Goal: Task Accomplishment & Management: Complete application form

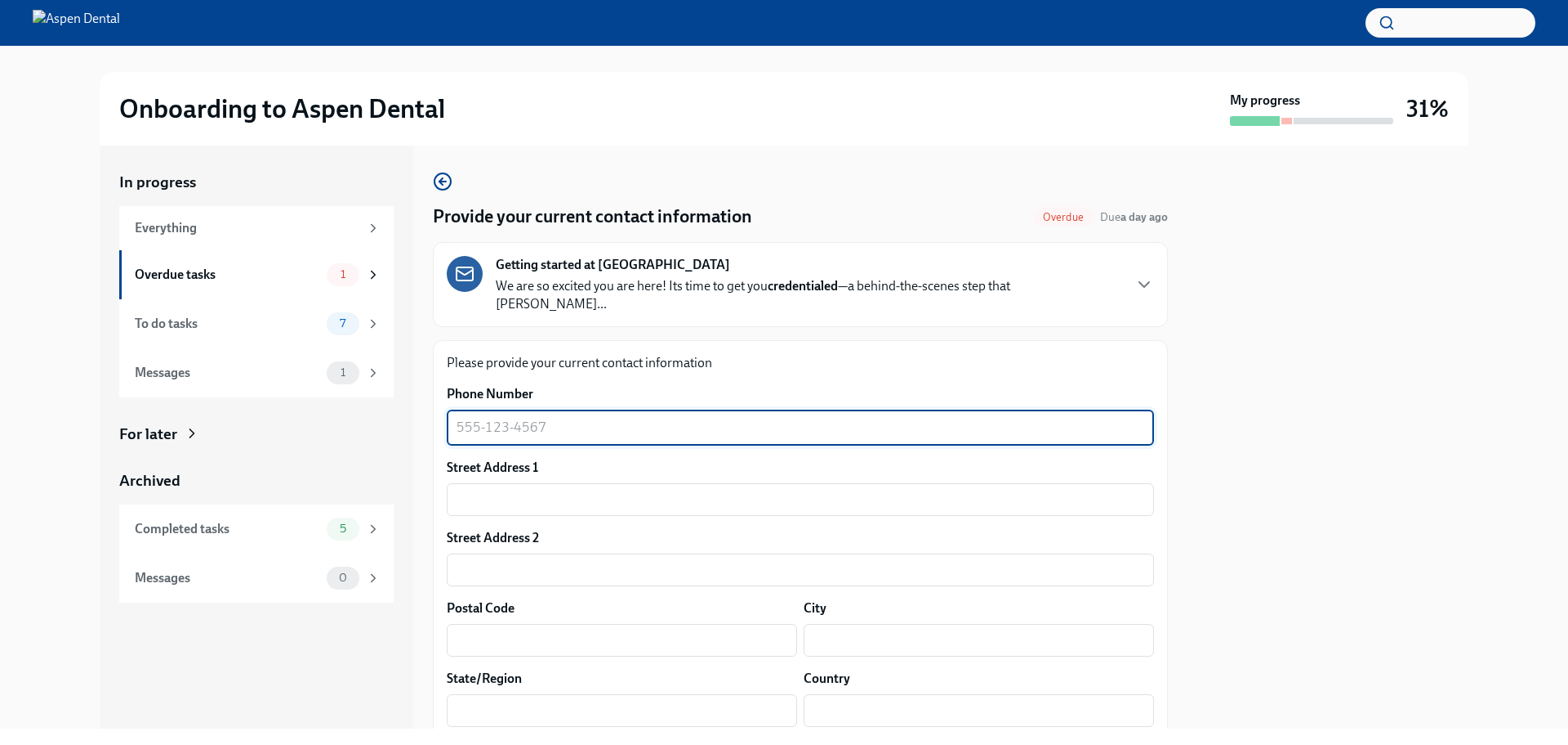
click at [494, 418] on textarea "Phone Number" at bounding box center [800, 428] width 688 height 20
type textarea "[PHONE_NUMBER]"
click at [486, 483] on input "text" at bounding box center [801, 499] width 707 height 33
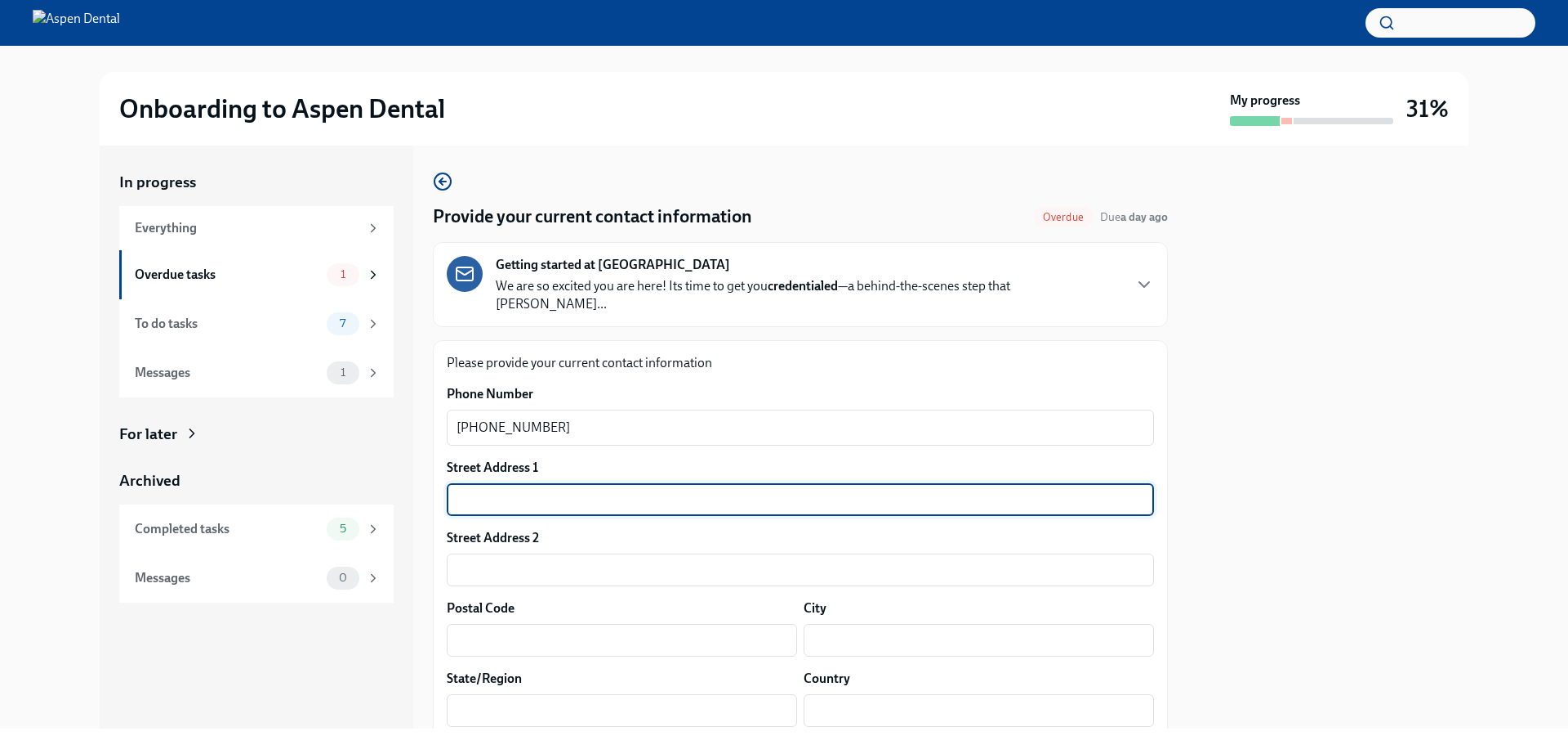
type input "1809 [PERSON_NAME] Dr"
type input "75028"
type input "[GEOGRAPHIC_DATA]"
type input "[US_STATE]"
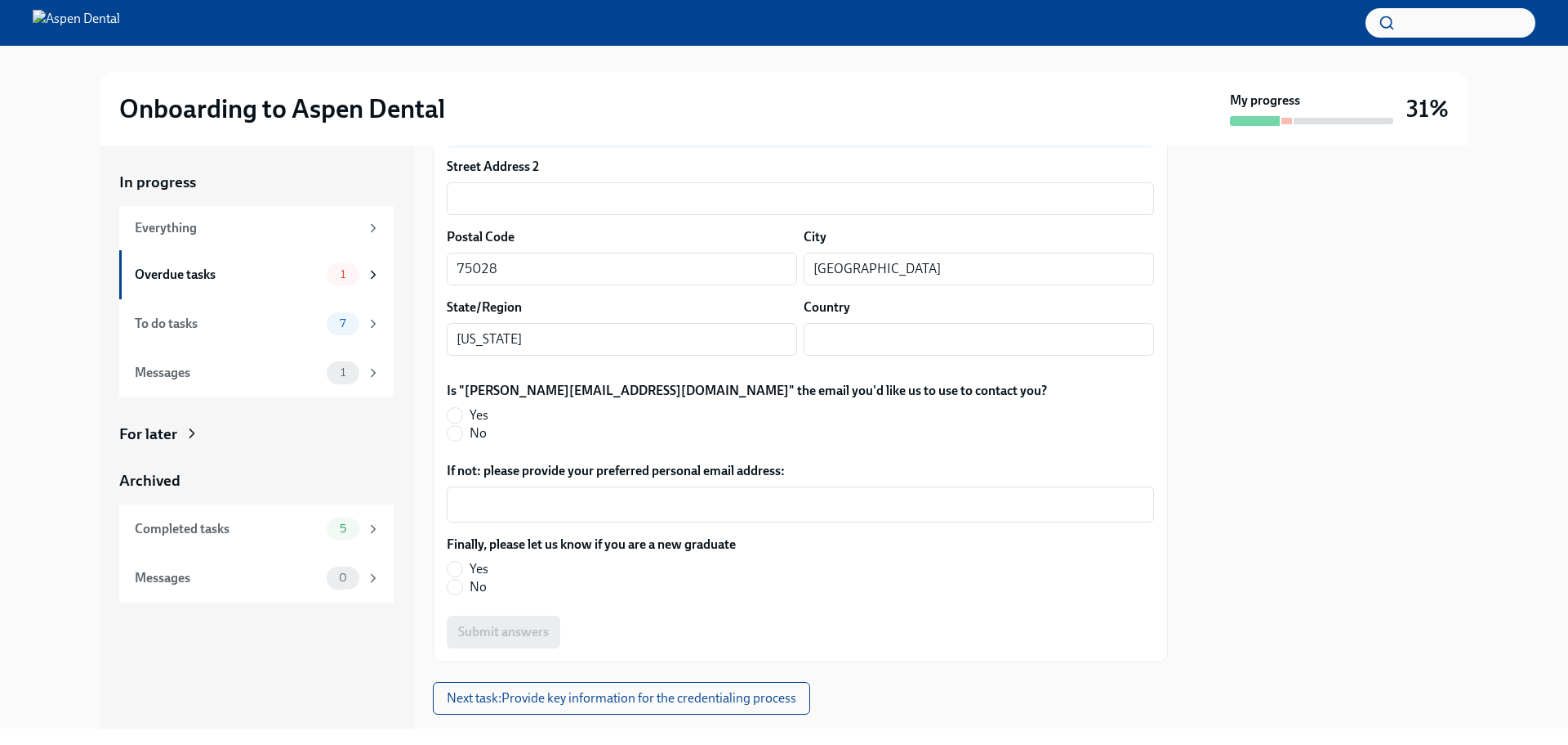
scroll to position [388, 0]
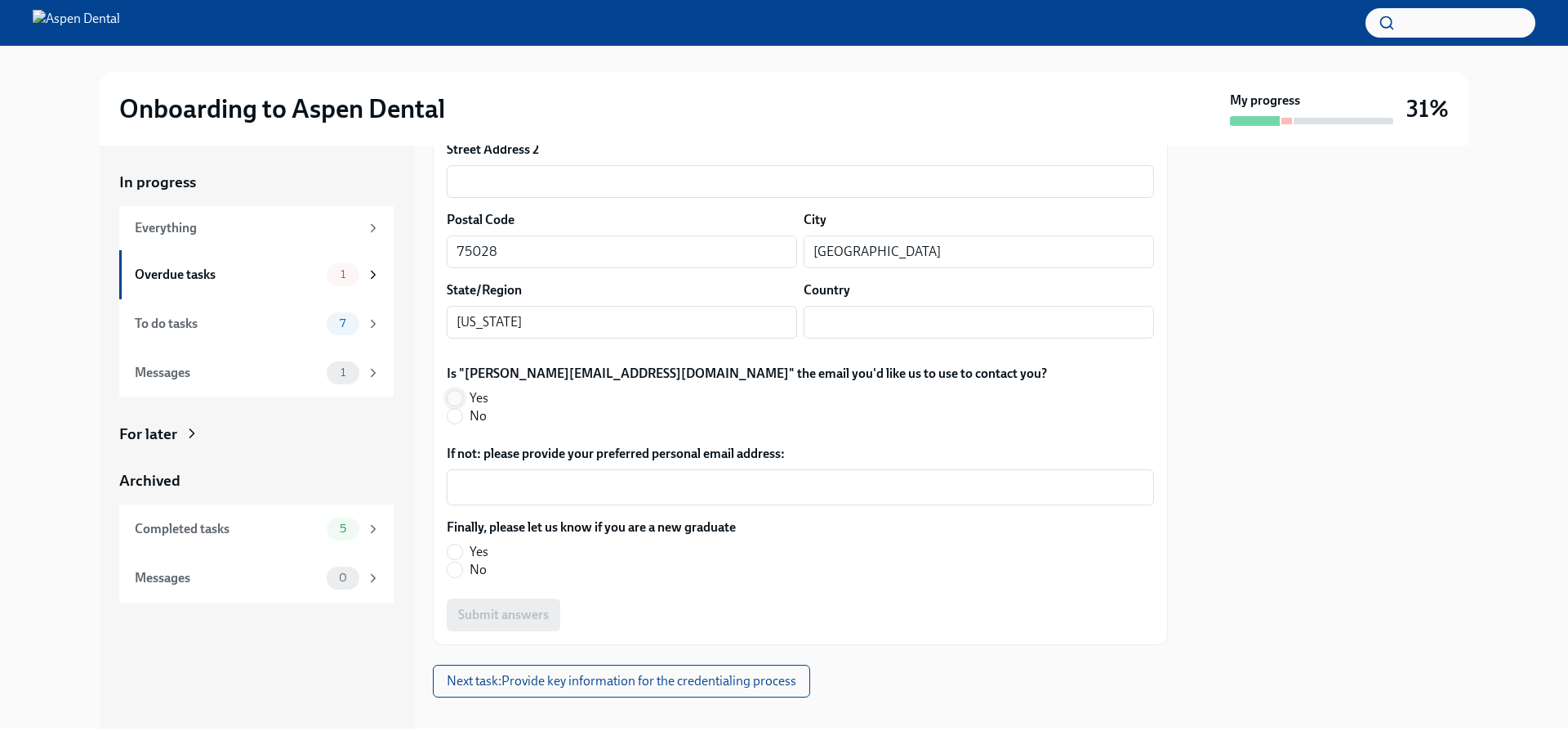
click at [453, 390] on input "Yes" at bounding box center [454, 397] width 15 height 15
radio input "true"
click at [461, 562] on input "No" at bounding box center [454, 569] width 15 height 15
radio input "true"
click at [489, 607] on span "Submit answers" at bounding box center [504, 615] width 91 height 17
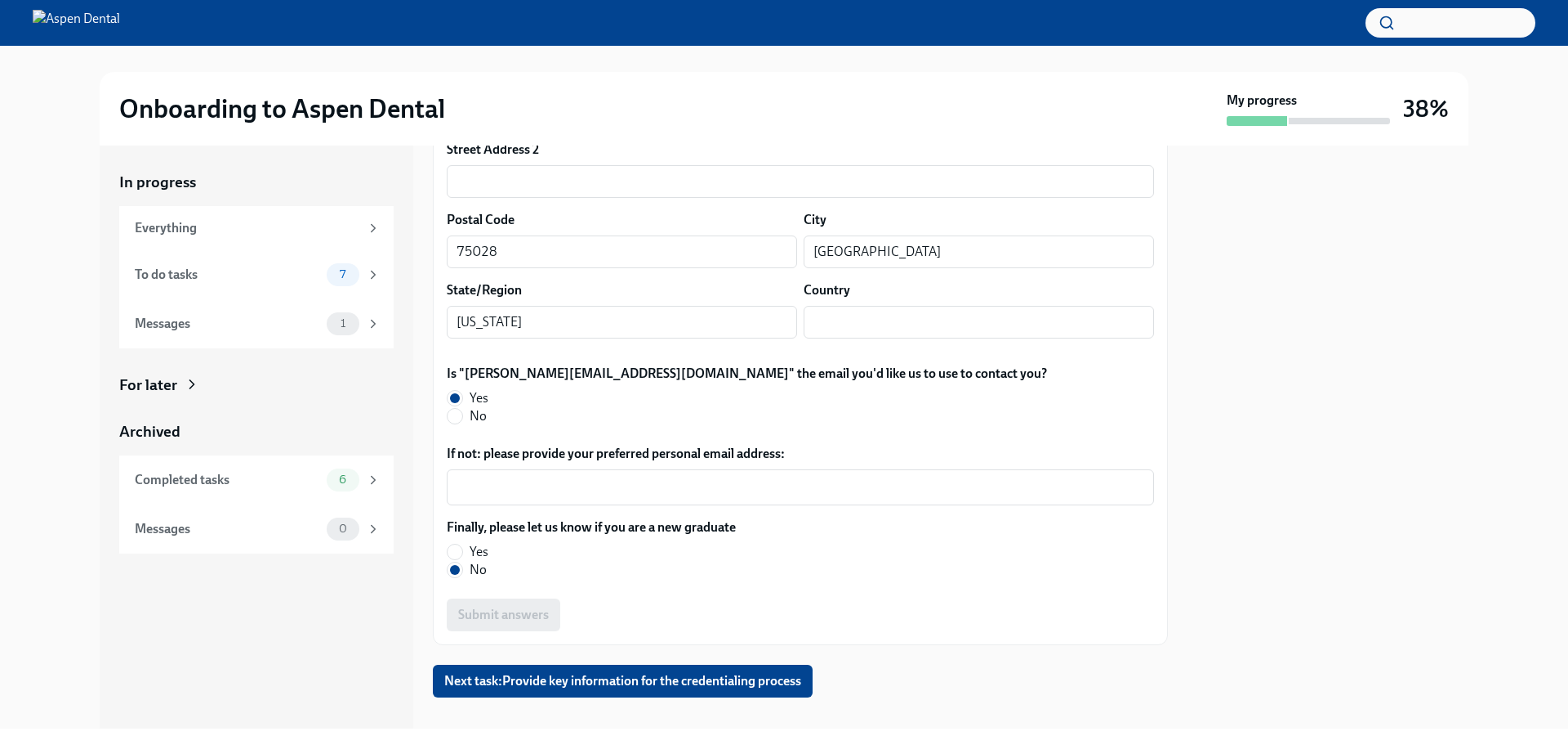
scroll to position [391, 0]
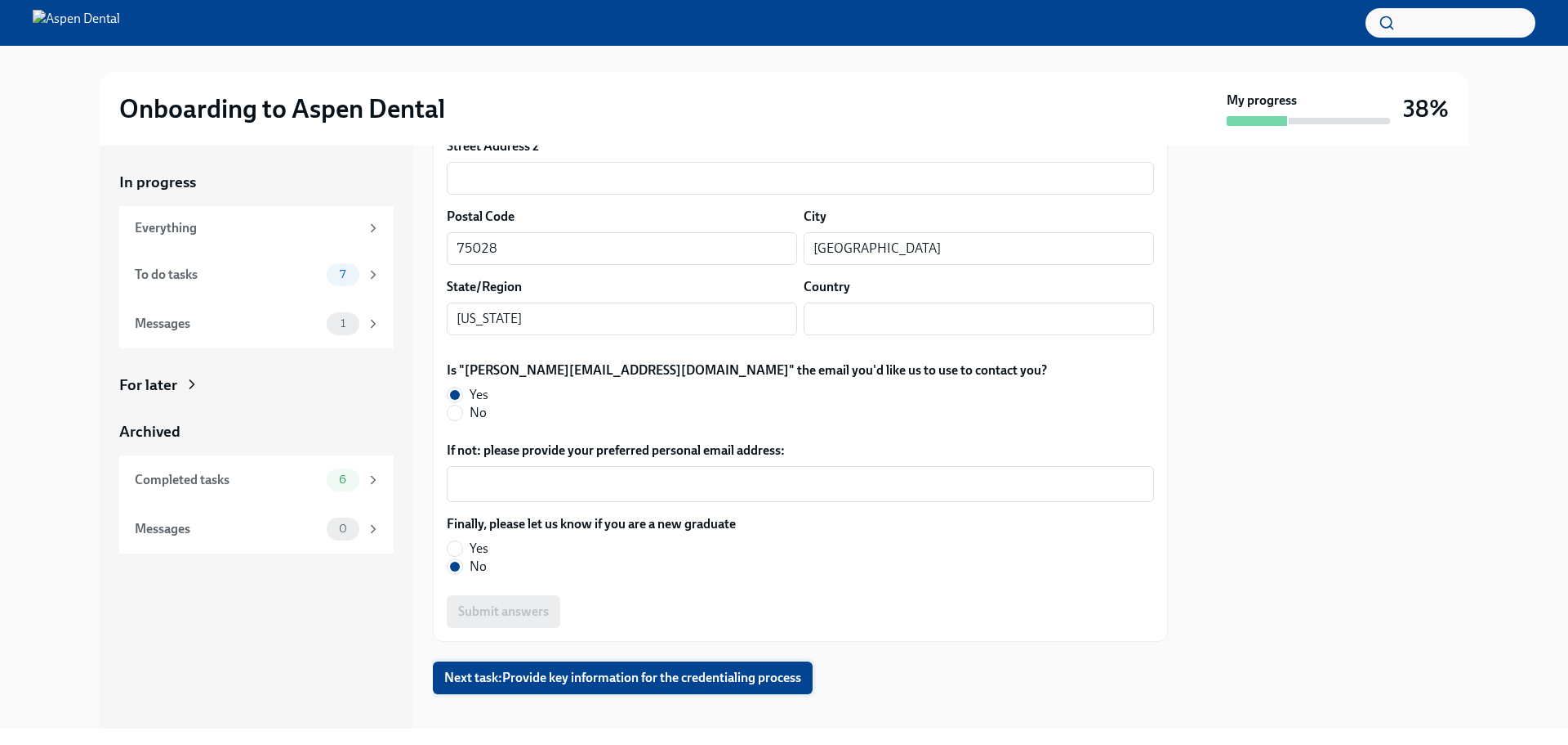
click at [609, 670] on span "Next task : Provide key information for the credentialing process" at bounding box center [623, 678] width 357 height 17
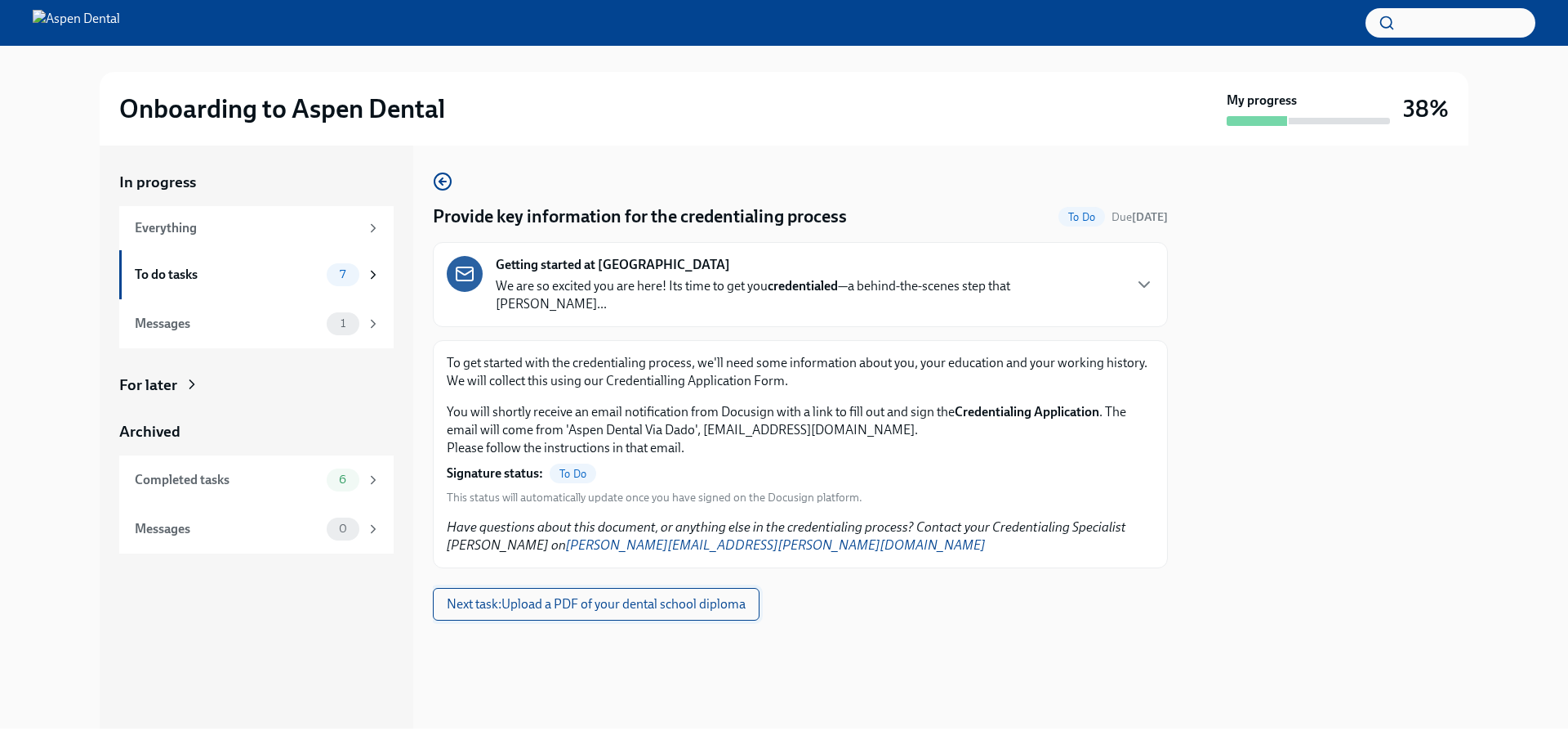
click at [644, 596] on span "Next task : Upload a PDF of your dental school diploma" at bounding box center [596, 604] width 299 height 17
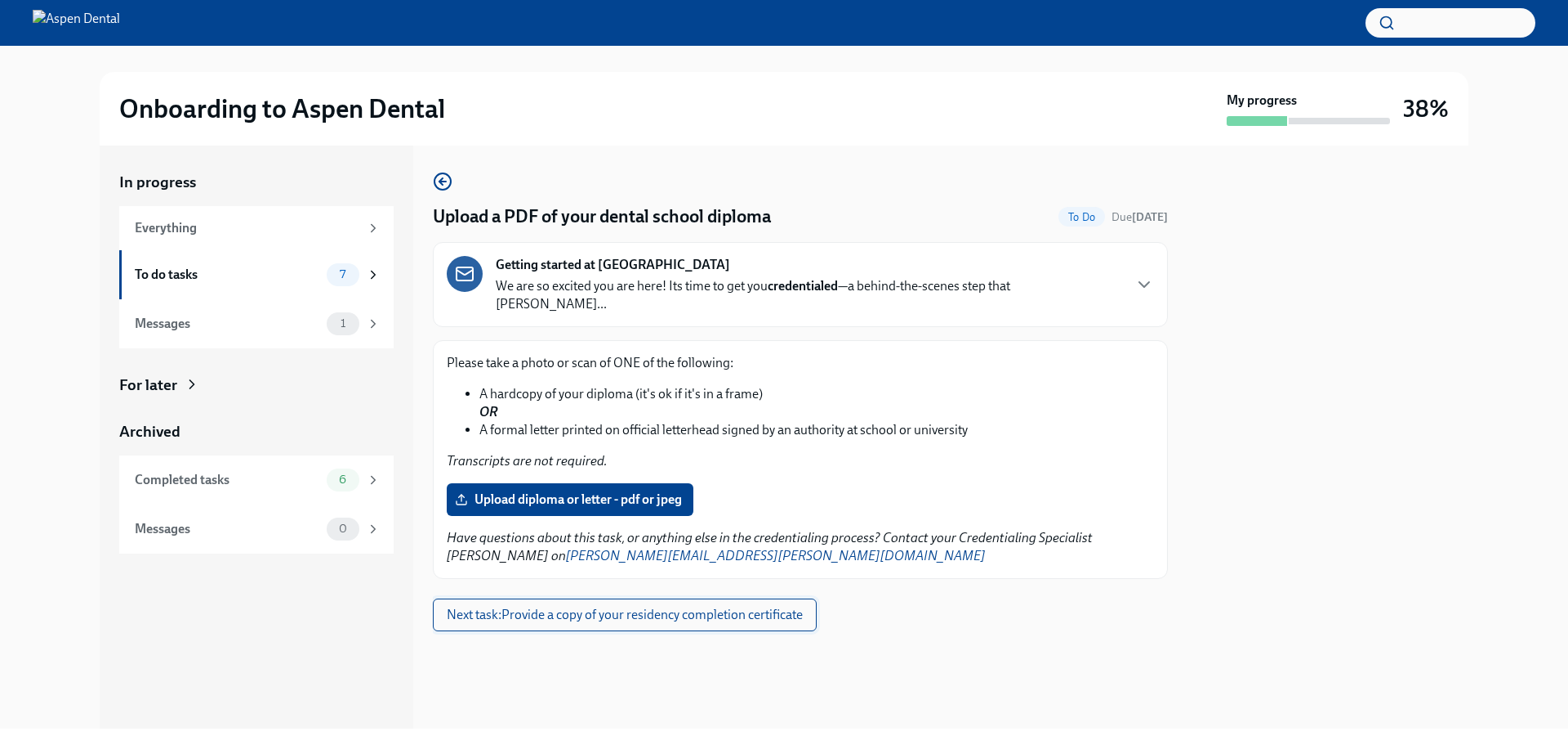
click at [650, 607] on span "Next task : Provide a copy of your residency completion certificate" at bounding box center [625, 615] width 356 height 17
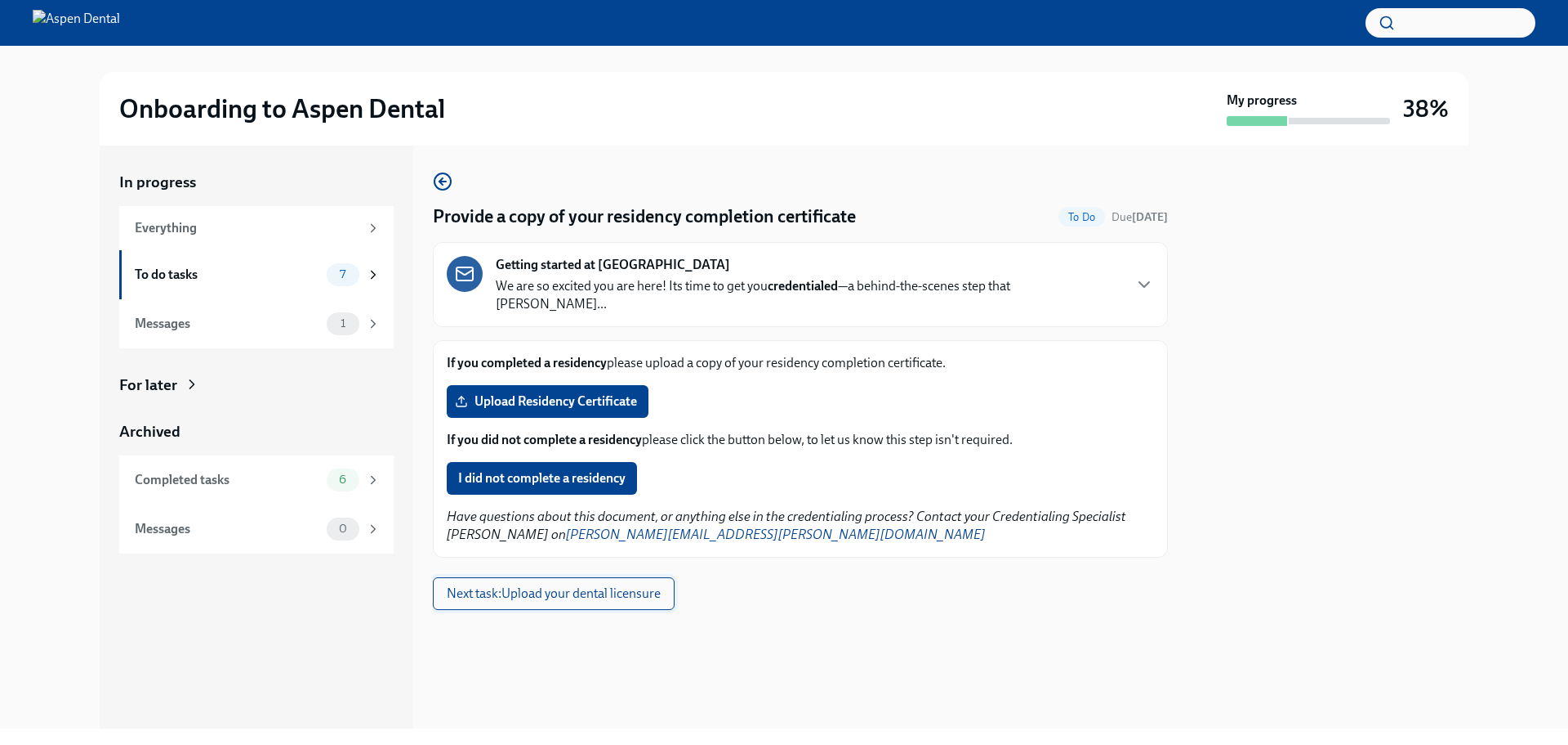
click at [638, 585] on span "Next task : Upload your dental licensure" at bounding box center [554, 593] width 214 height 17
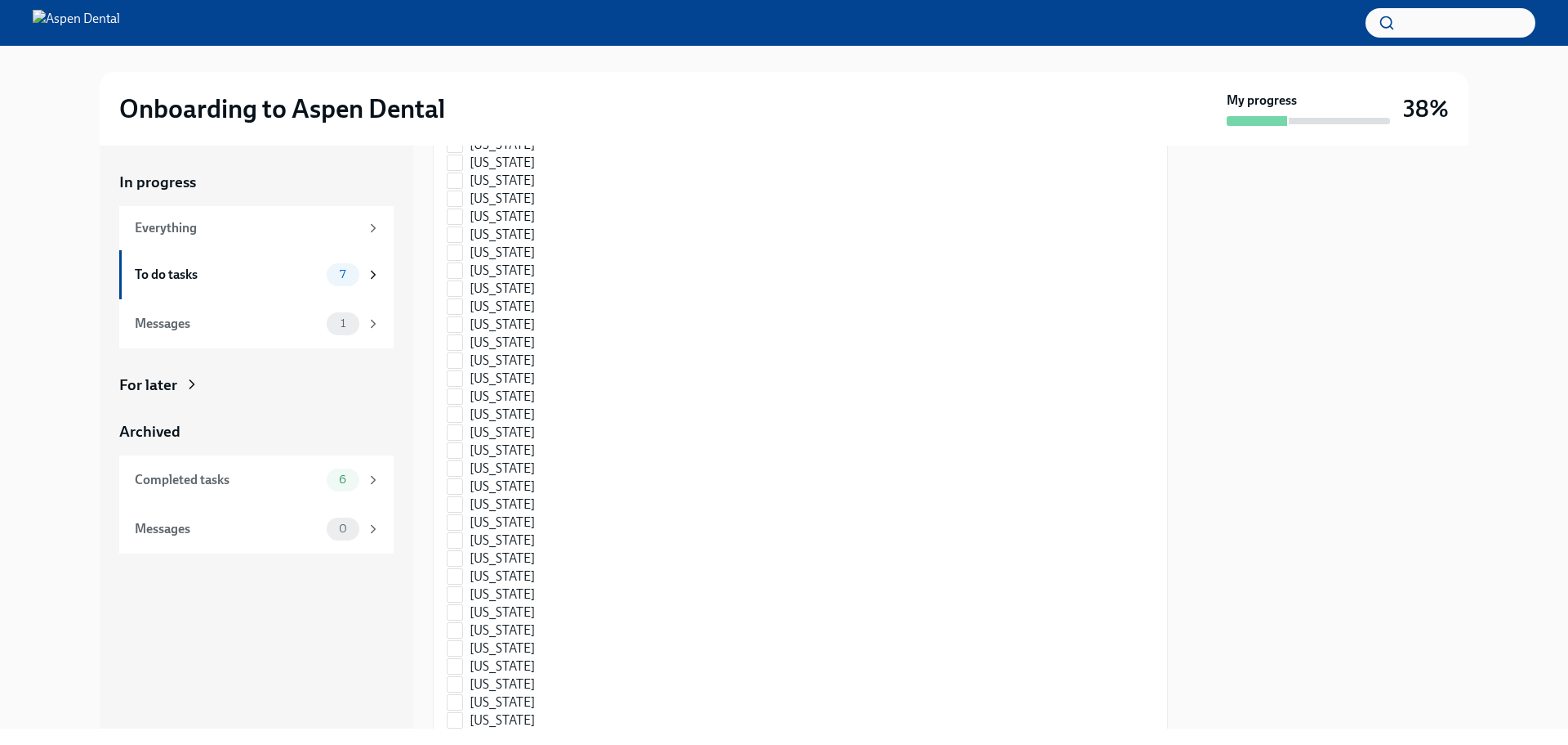
scroll to position [2340, 0]
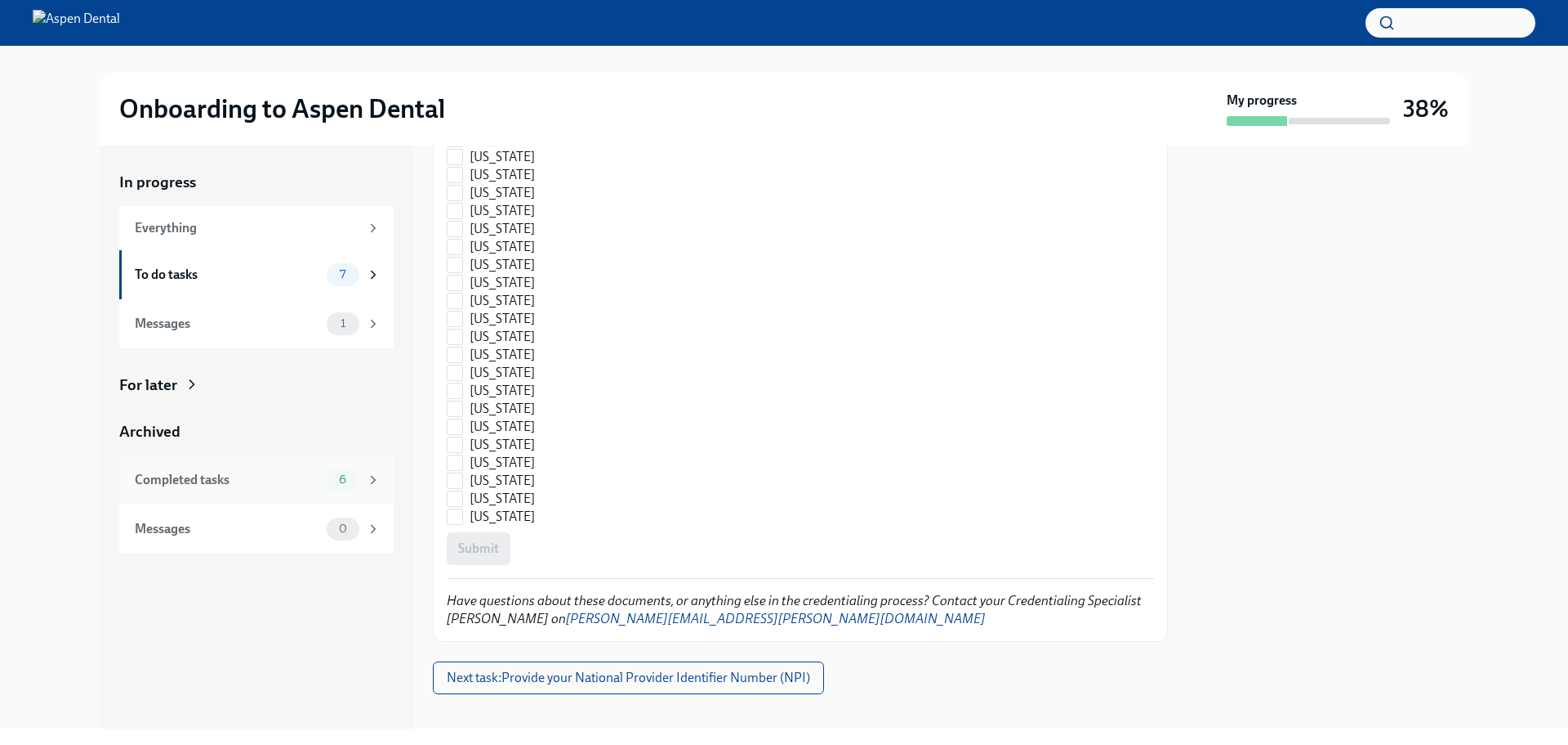
click at [164, 487] on div "Completed tasks" at bounding box center [227, 480] width 186 height 18
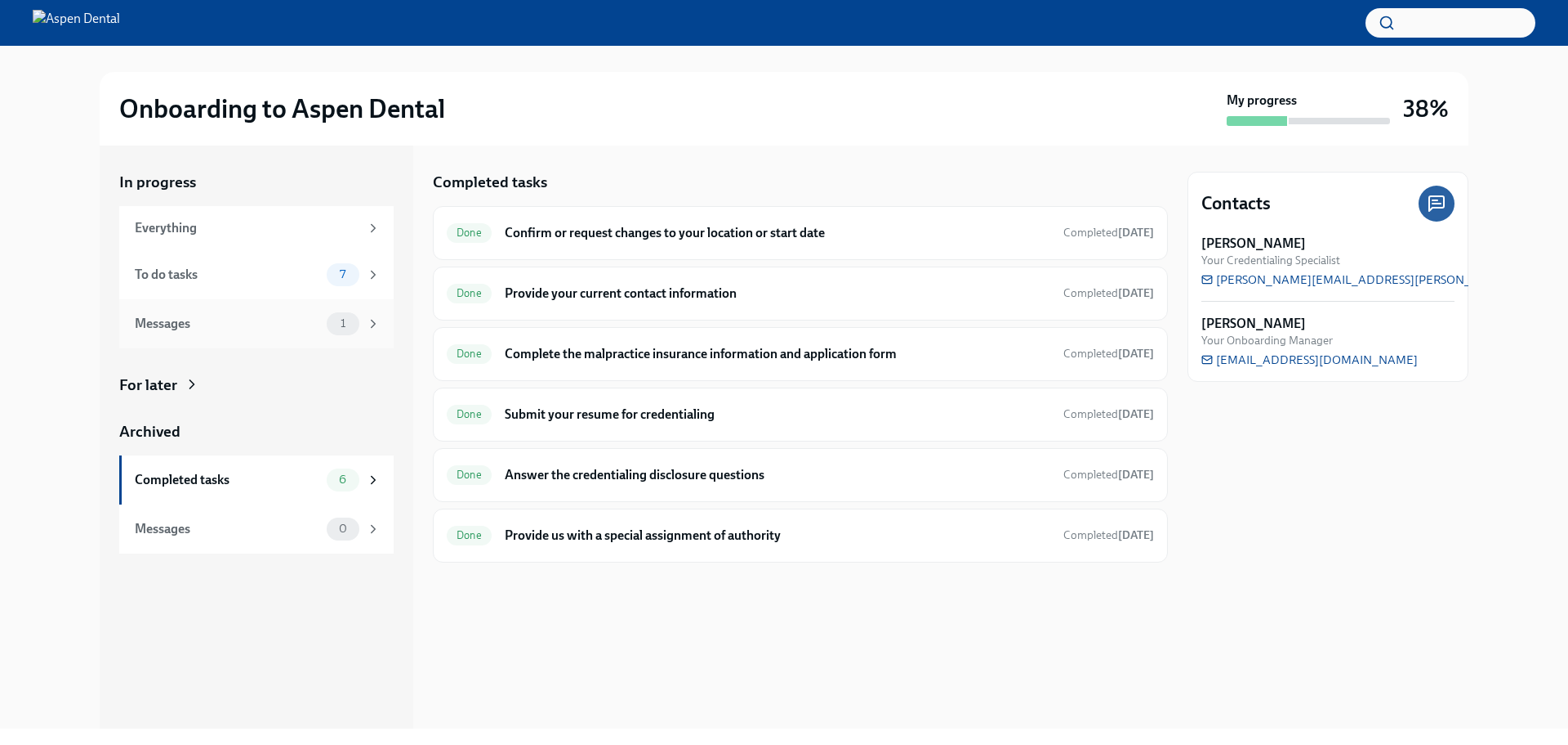
click at [357, 319] on div "1" at bounding box center [343, 323] width 33 height 23
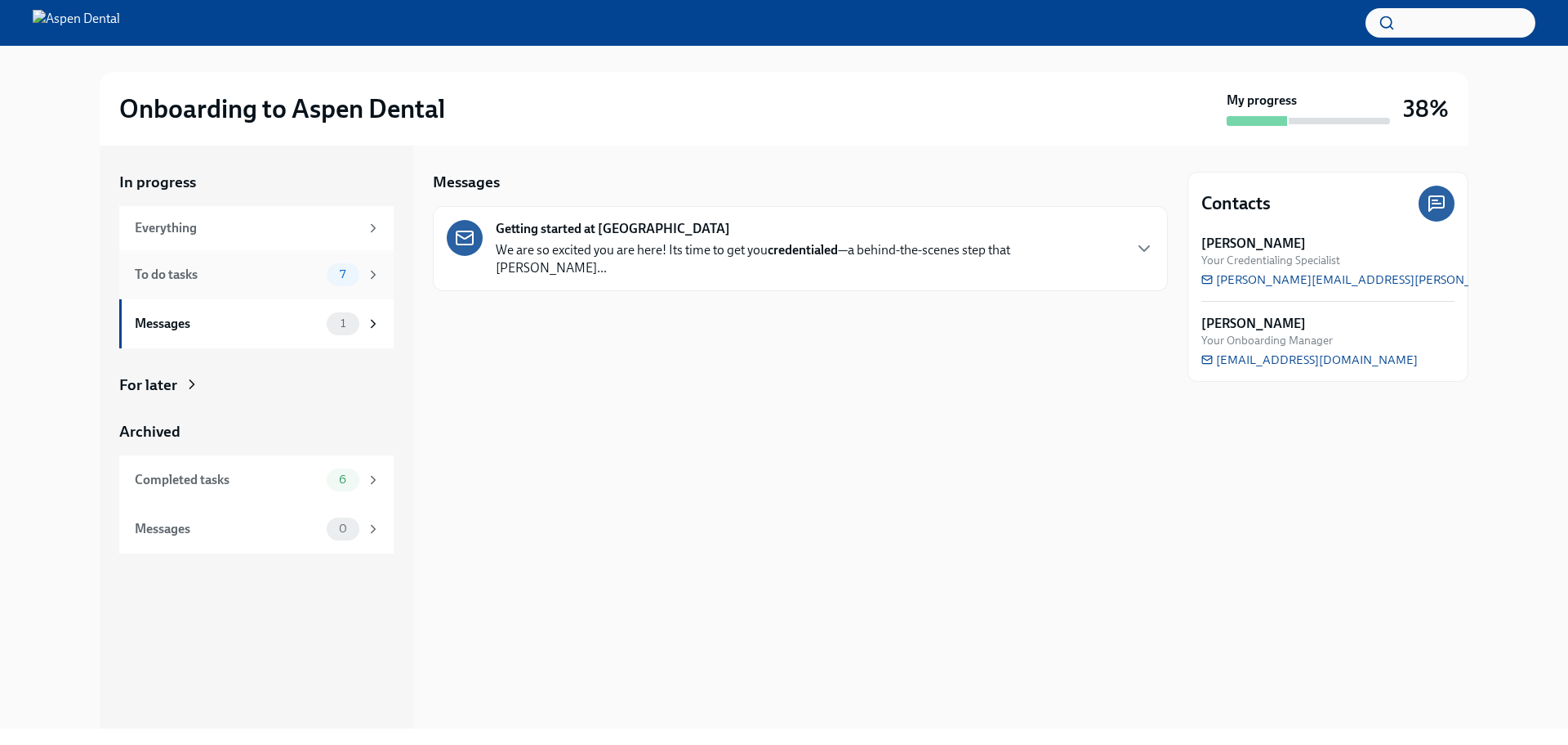
click at [365, 272] on div "7" at bounding box center [353, 274] width 54 height 23
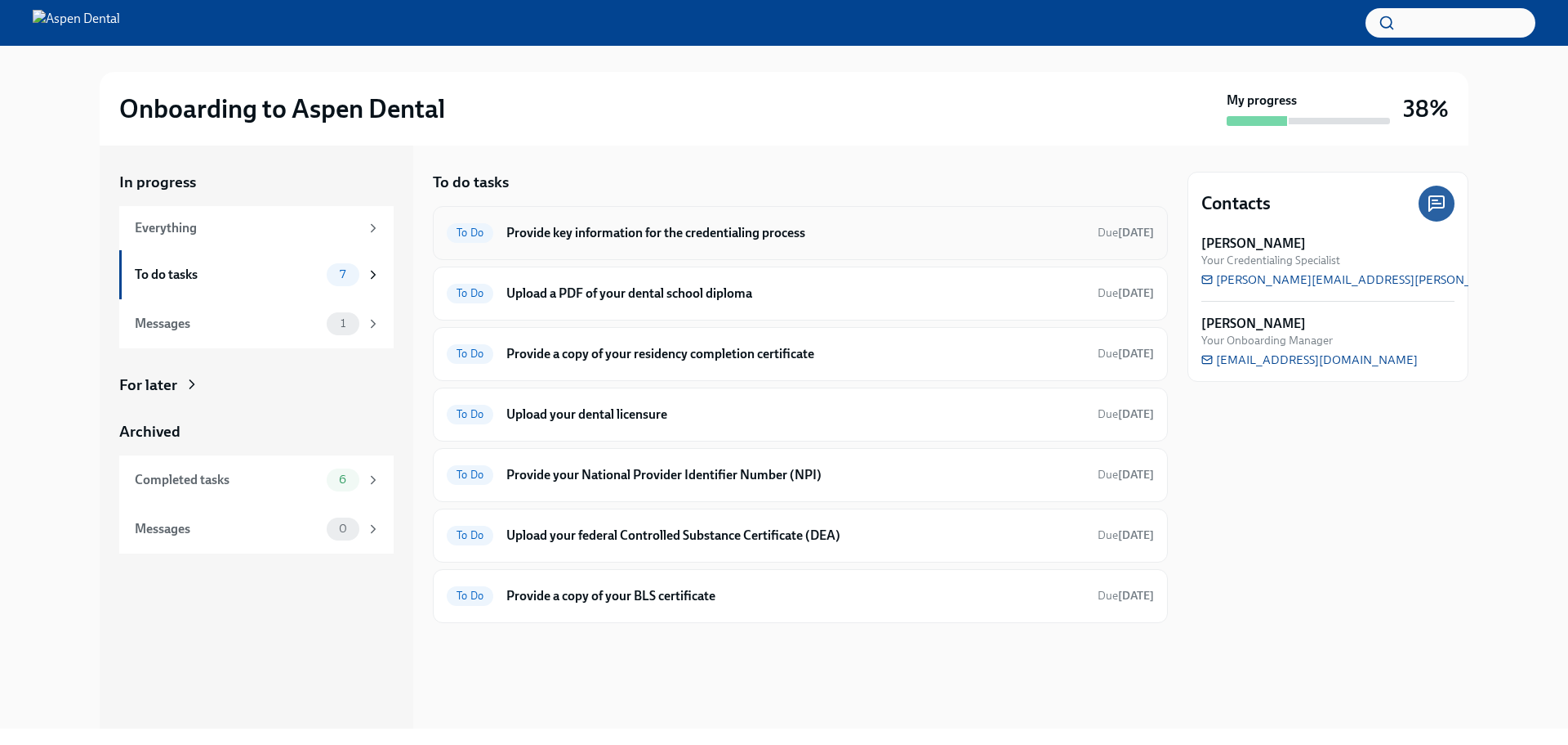
click at [606, 233] on h6 "Provide key information for the credentialing process" at bounding box center [796, 233] width 579 height 18
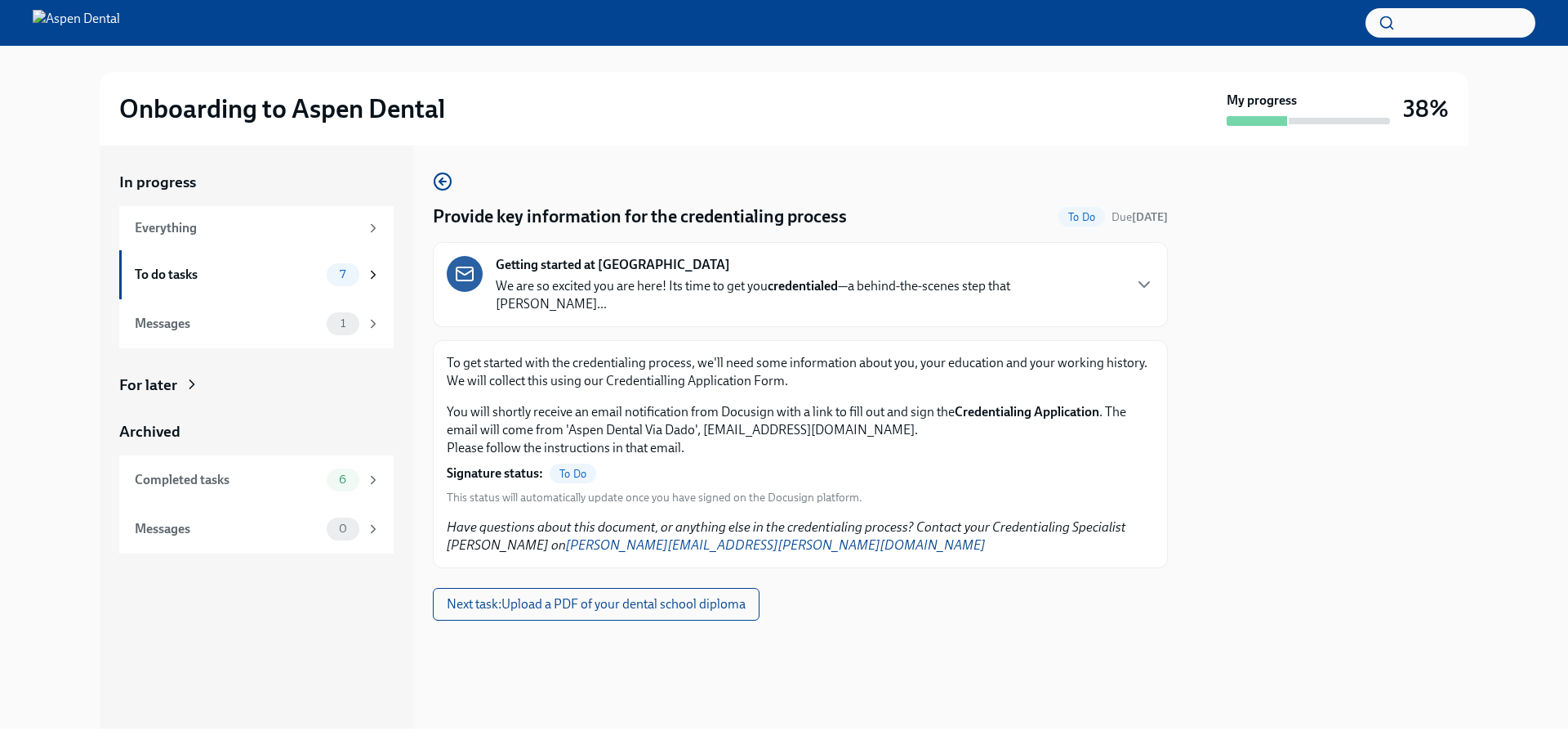
click at [575, 467] on span "To Do" at bounding box center [573, 473] width 46 height 12
click at [540, 464] on strong "Signature status:" at bounding box center [496, 473] width 97 height 18
click at [484, 464] on strong "Signature status:" at bounding box center [496, 473] width 97 height 18
click at [470, 272] on icon at bounding box center [464, 272] width 17 height 5
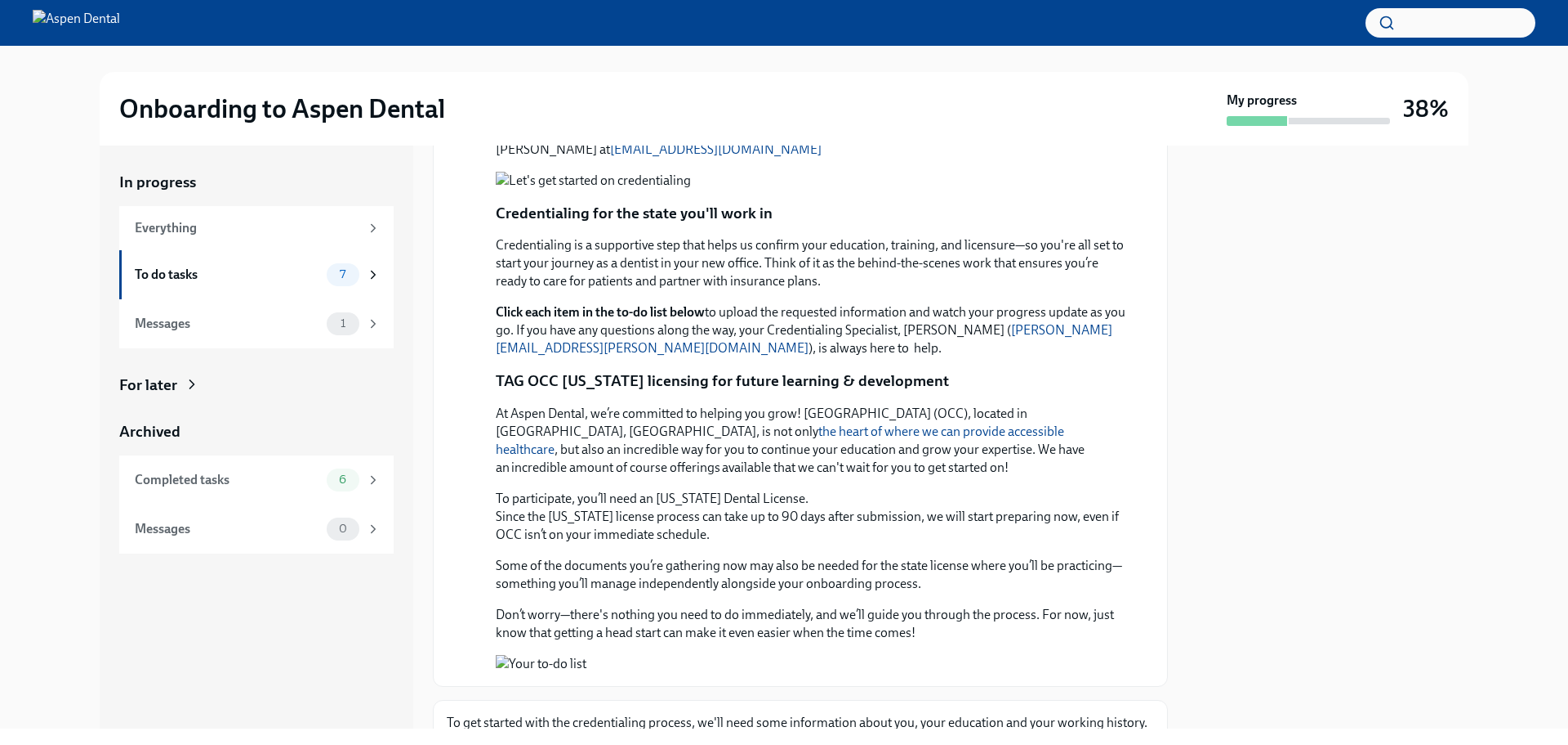
scroll to position [628, 0]
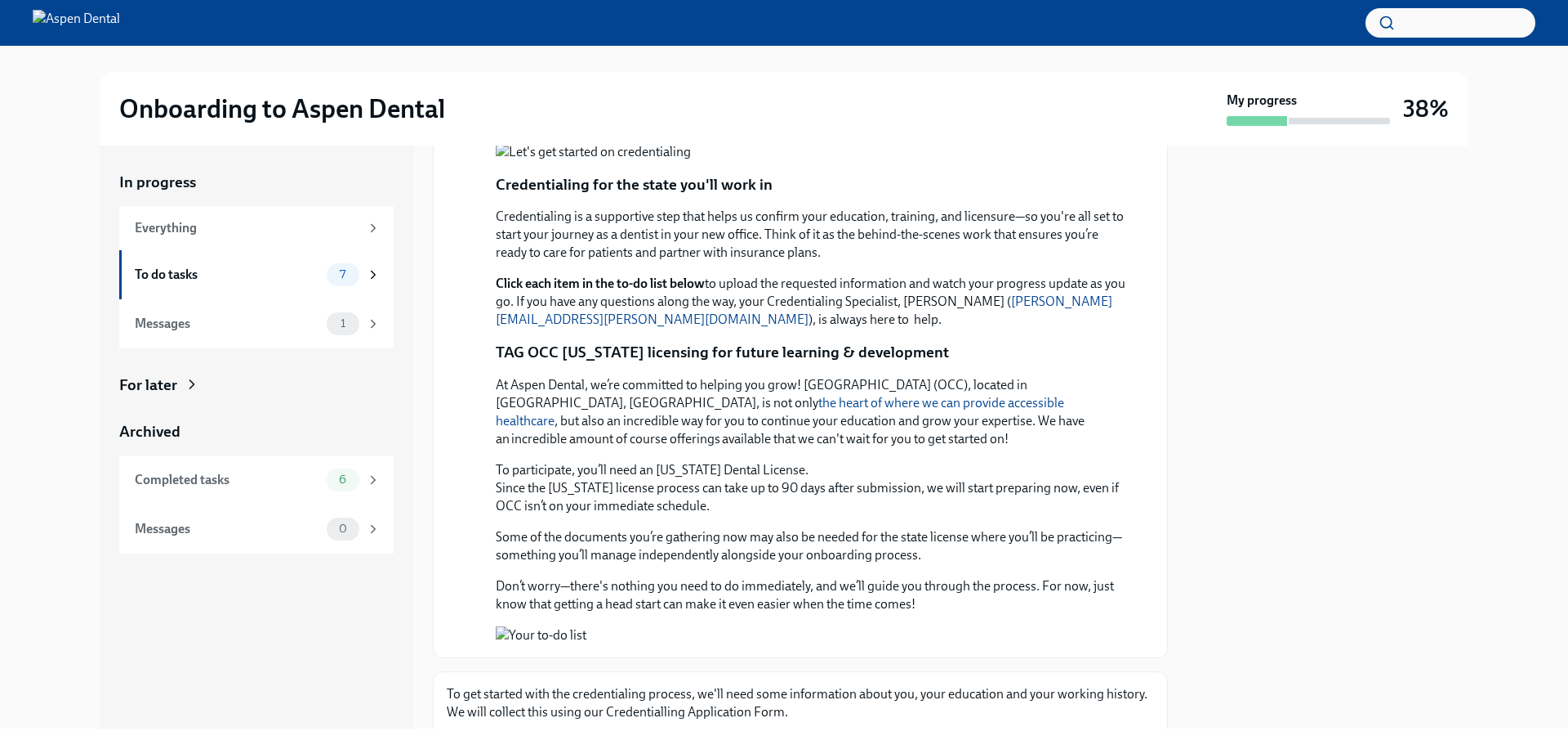
click at [640, 63] on button "Zoom image" at bounding box center [812, 53] width 632 height 18
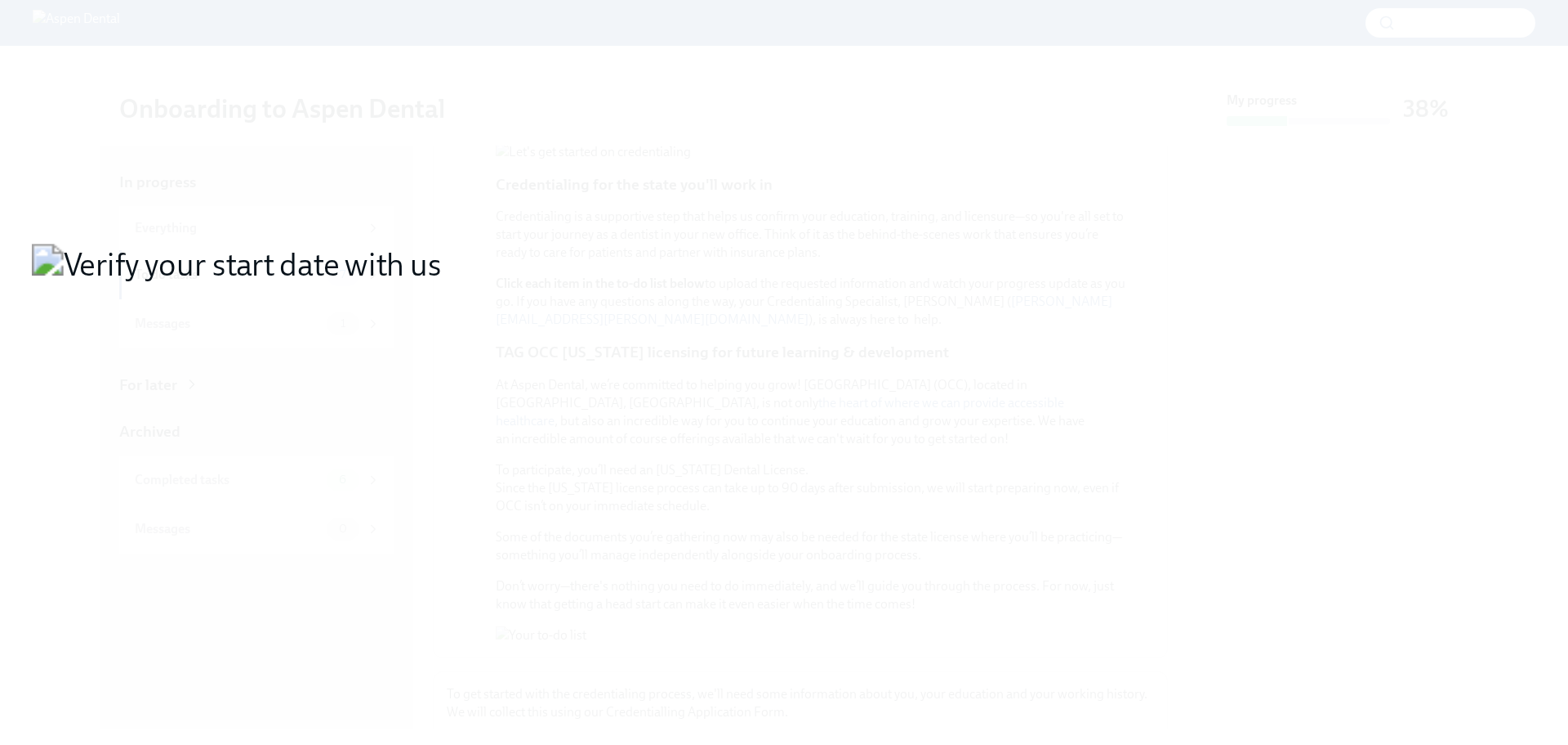
click at [522, 367] on button "Unzoom image" at bounding box center [784, 372] width 1568 height 745
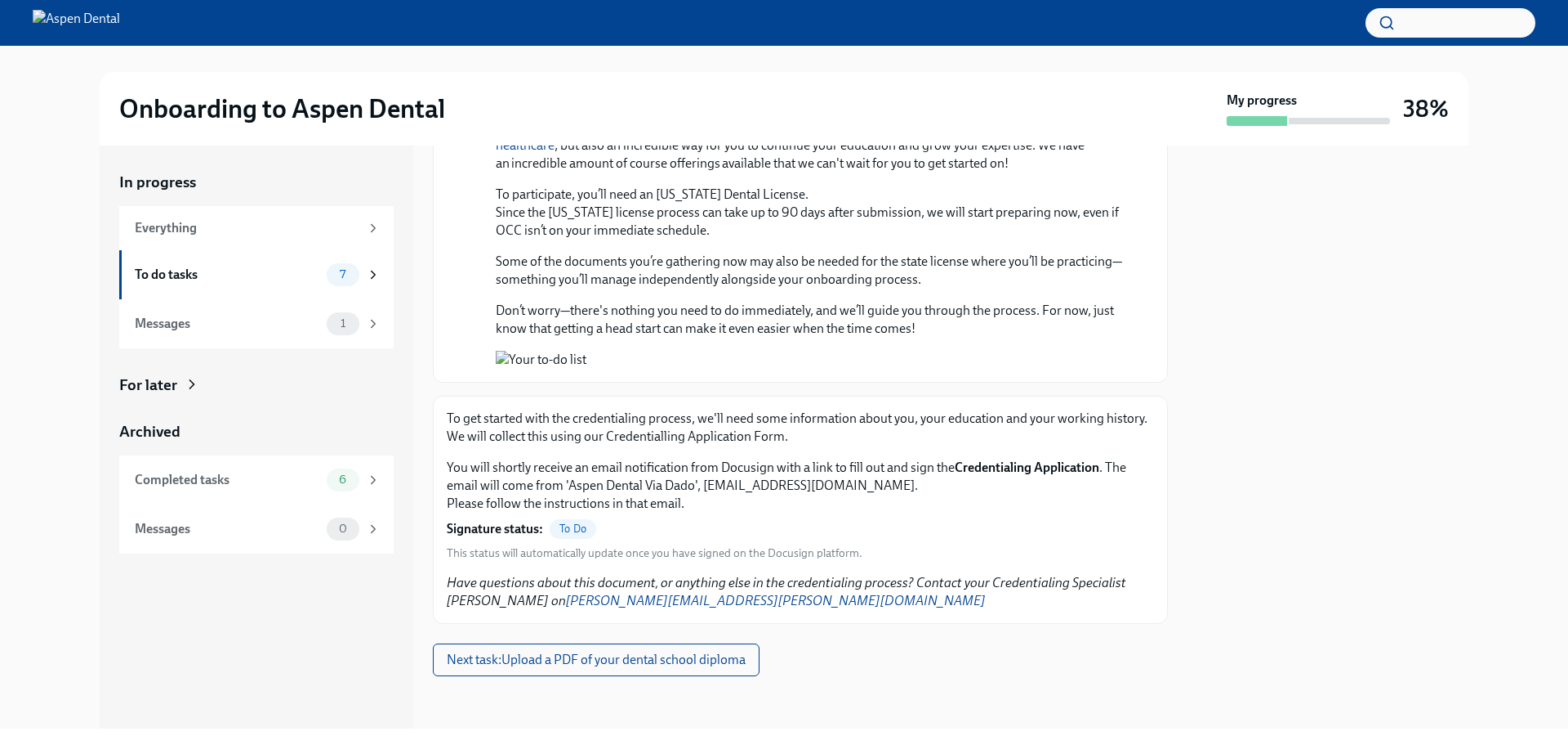
scroll to position [1545, 0]
click at [575, 533] on span "To Do" at bounding box center [573, 529] width 46 height 12
